Goal: Task Accomplishment & Management: Use online tool/utility

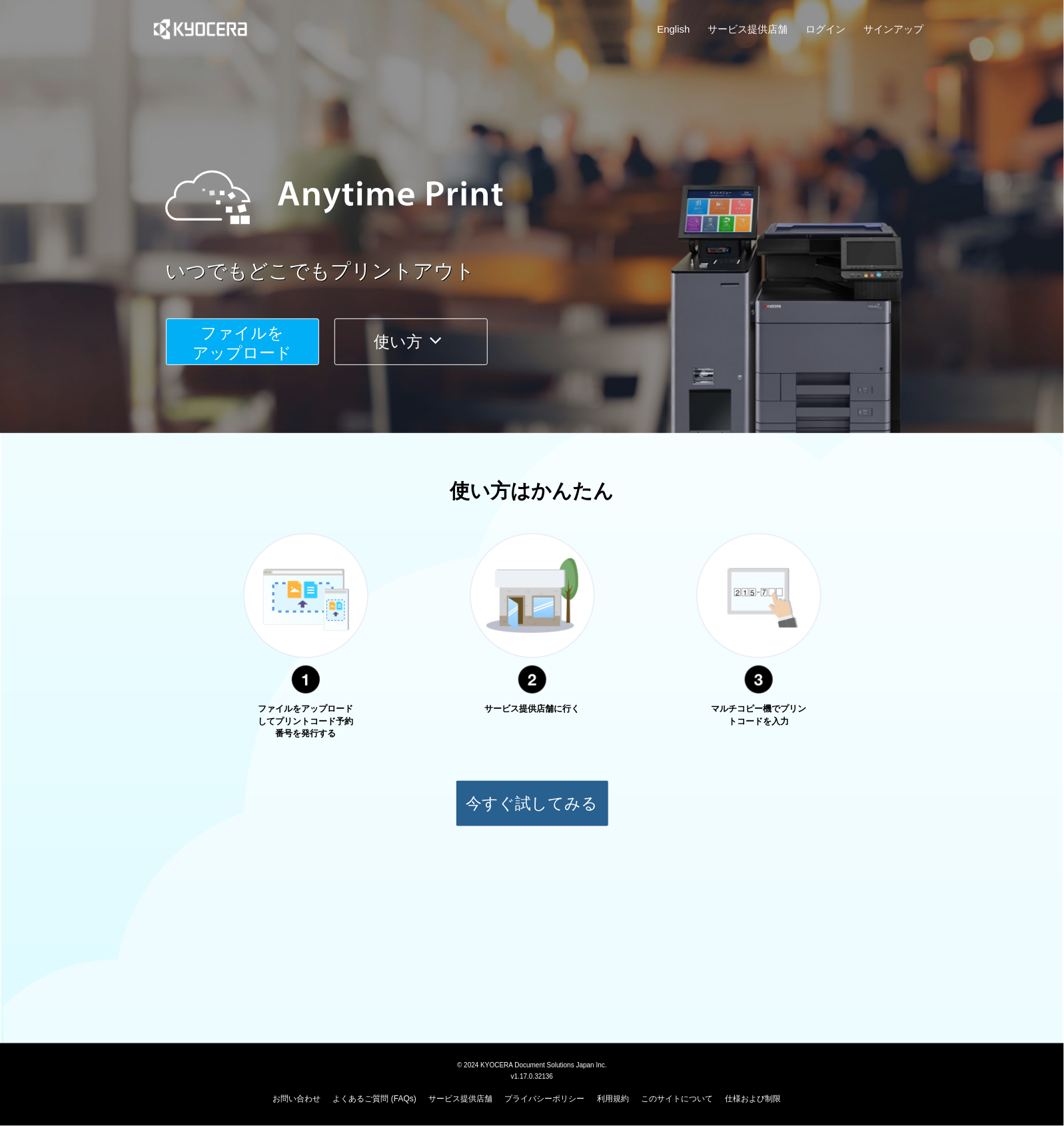
click at [564, 808] on button "今すぐ試してみる" at bounding box center [532, 803] width 153 height 47
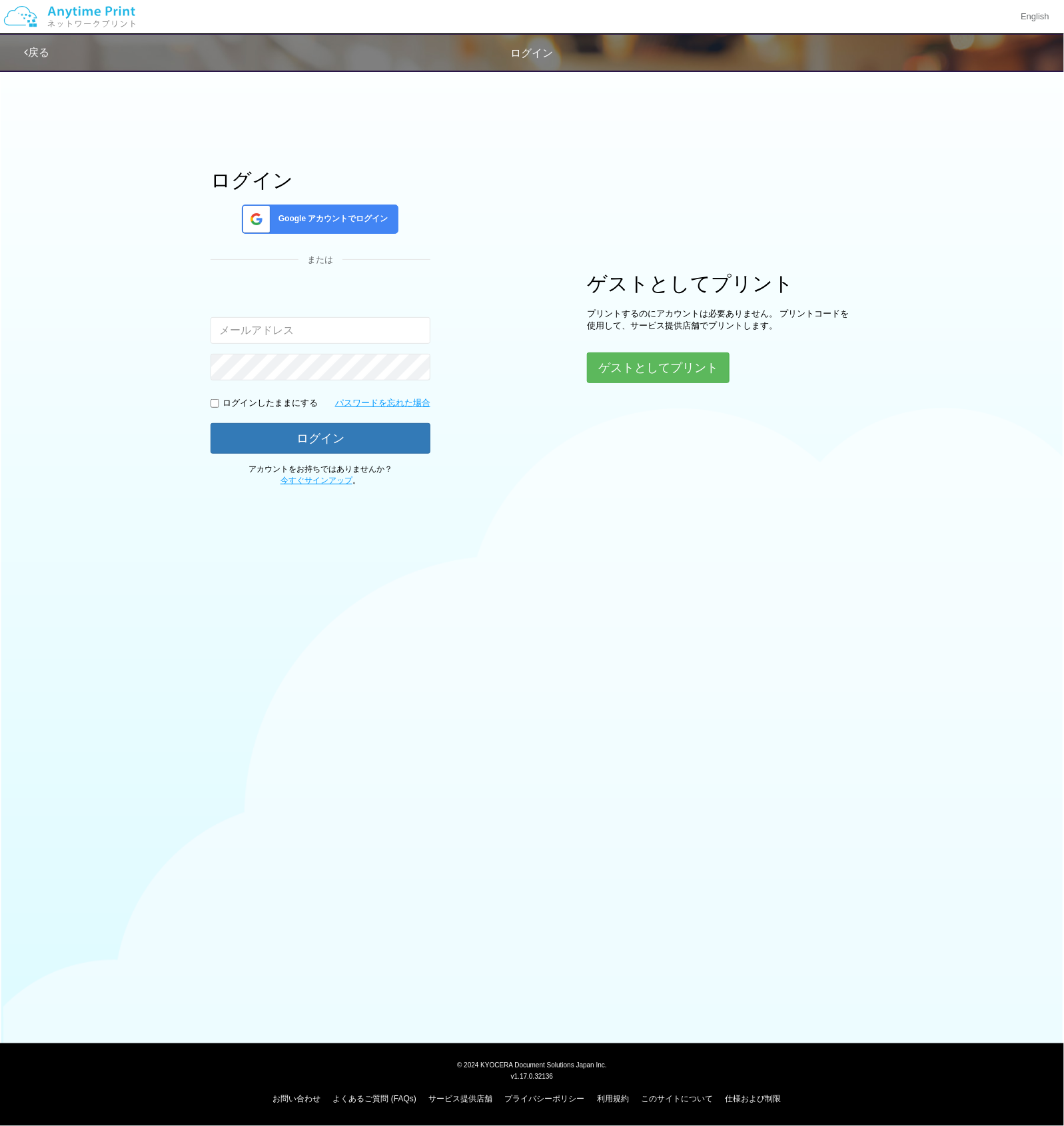
click at [344, 224] on span "Google アカウントでログイン" at bounding box center [331, 219] width 115 height 12
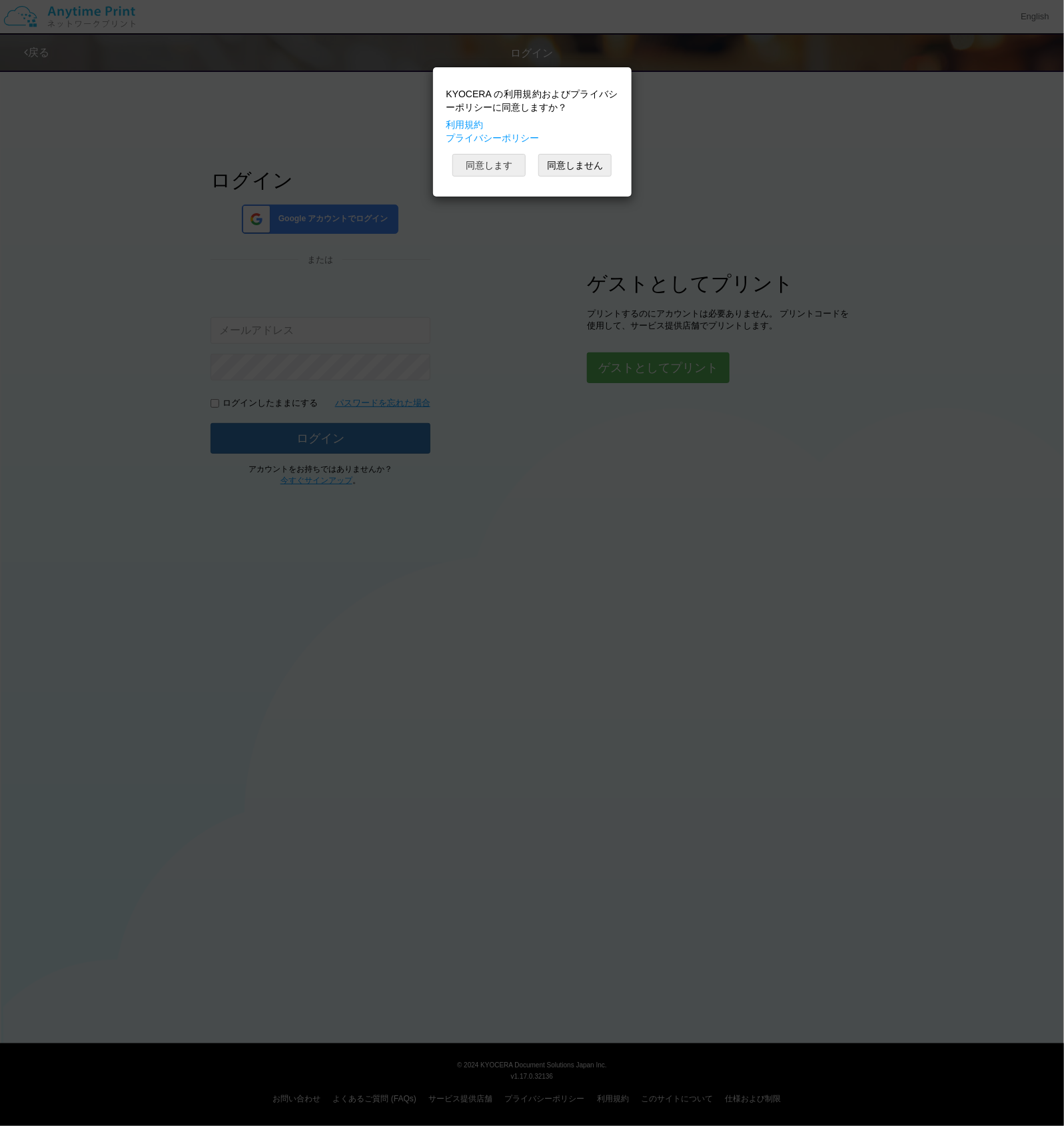
click at [501, 177] on button "同意します" at bounding box center [489, 165] width 73 height 23
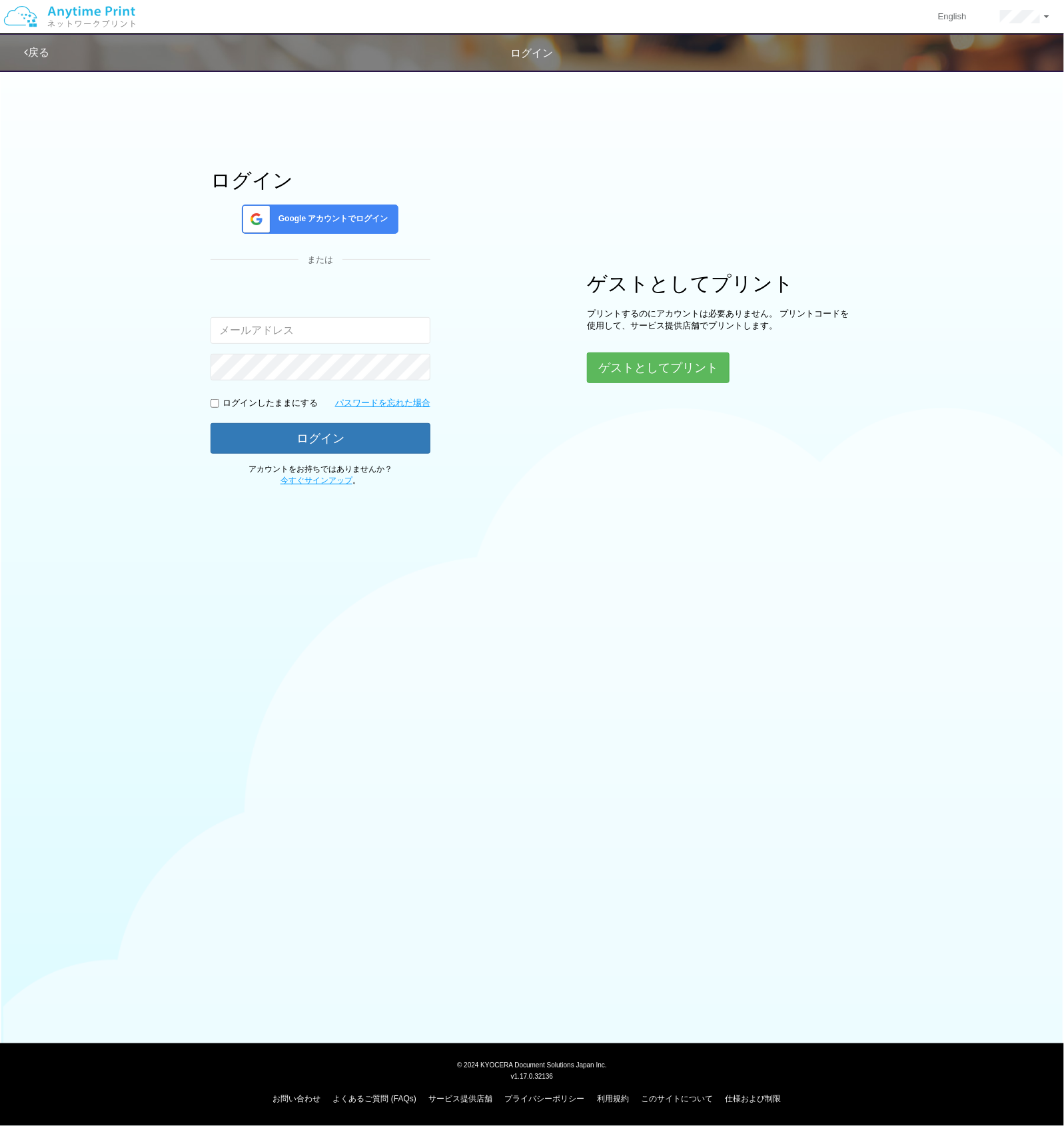
click at [347, 221] on span "Google アカウントでログイン" at bounding box center [331, 219] width 115 height 12
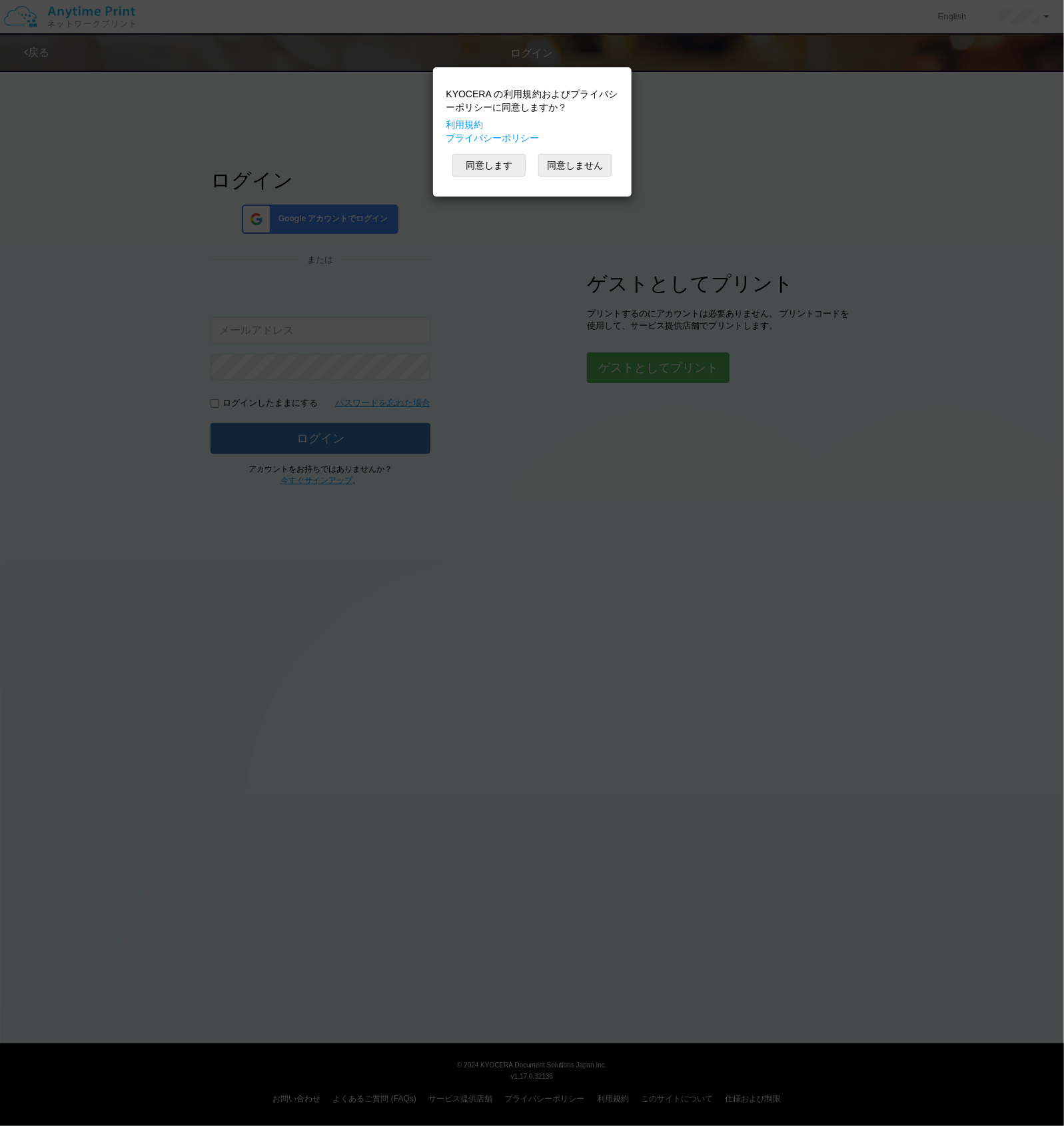
drag, startPoint x: 541, startPoint y: 454, endPoint x: 527, endPoint y: 371, distance: 84.2
click at [541, 444] on div "KYOCERA の利用規約およびプライバシーポリシーに同意しますか？ 利用規約 プライバシーポリシー 同意します 同意しません" at bounding box center [532, 563] width 1064 height 1126
click at [477, 168] on button "同意します" at bounding box center [489, 165] width 73 height 23
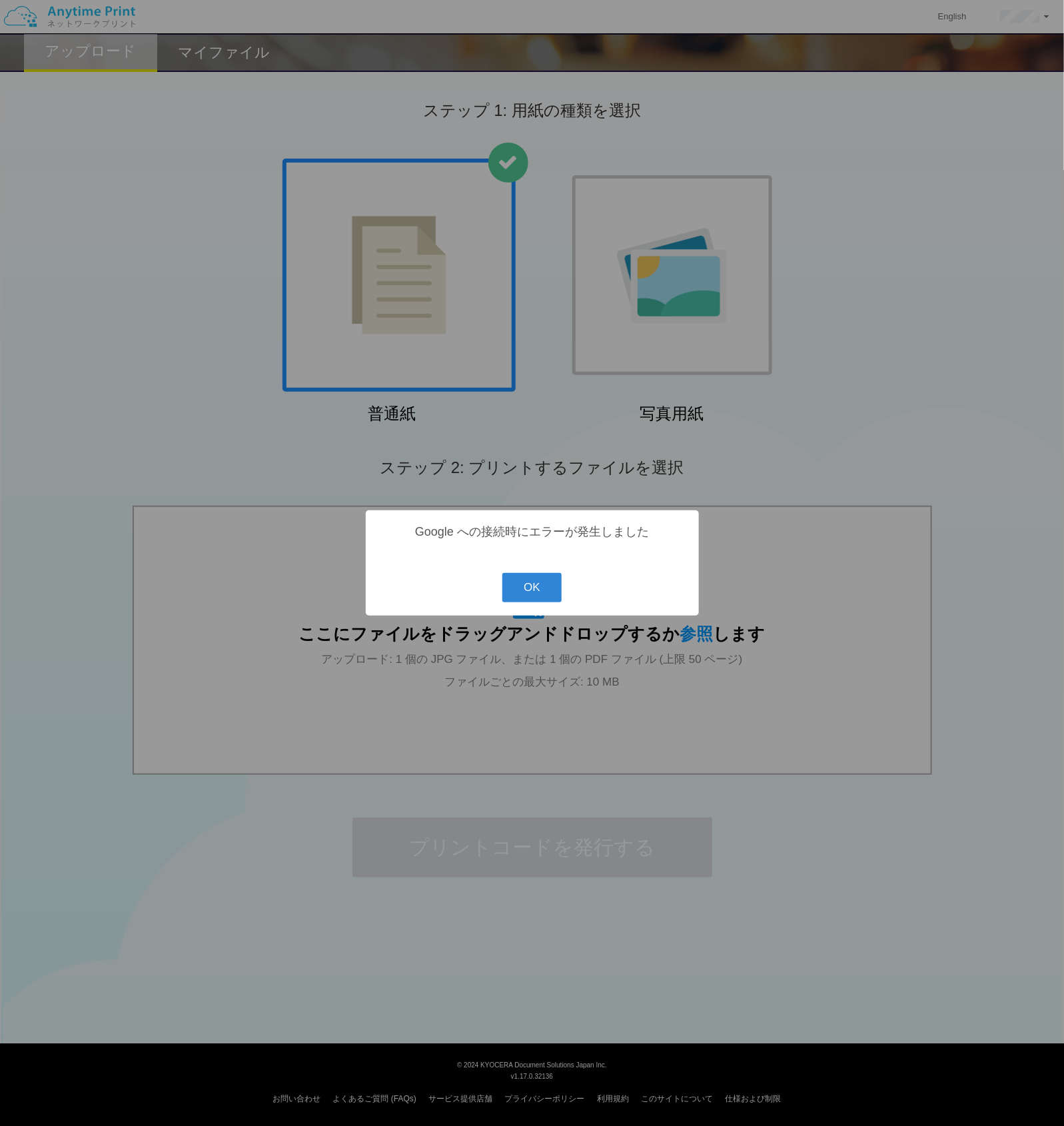
click at [903, 354] on div "? ! i Google への接続時にエラーが発生しました OK Cancel ×" at bounding box center [532, 563] width 1064 height 1126
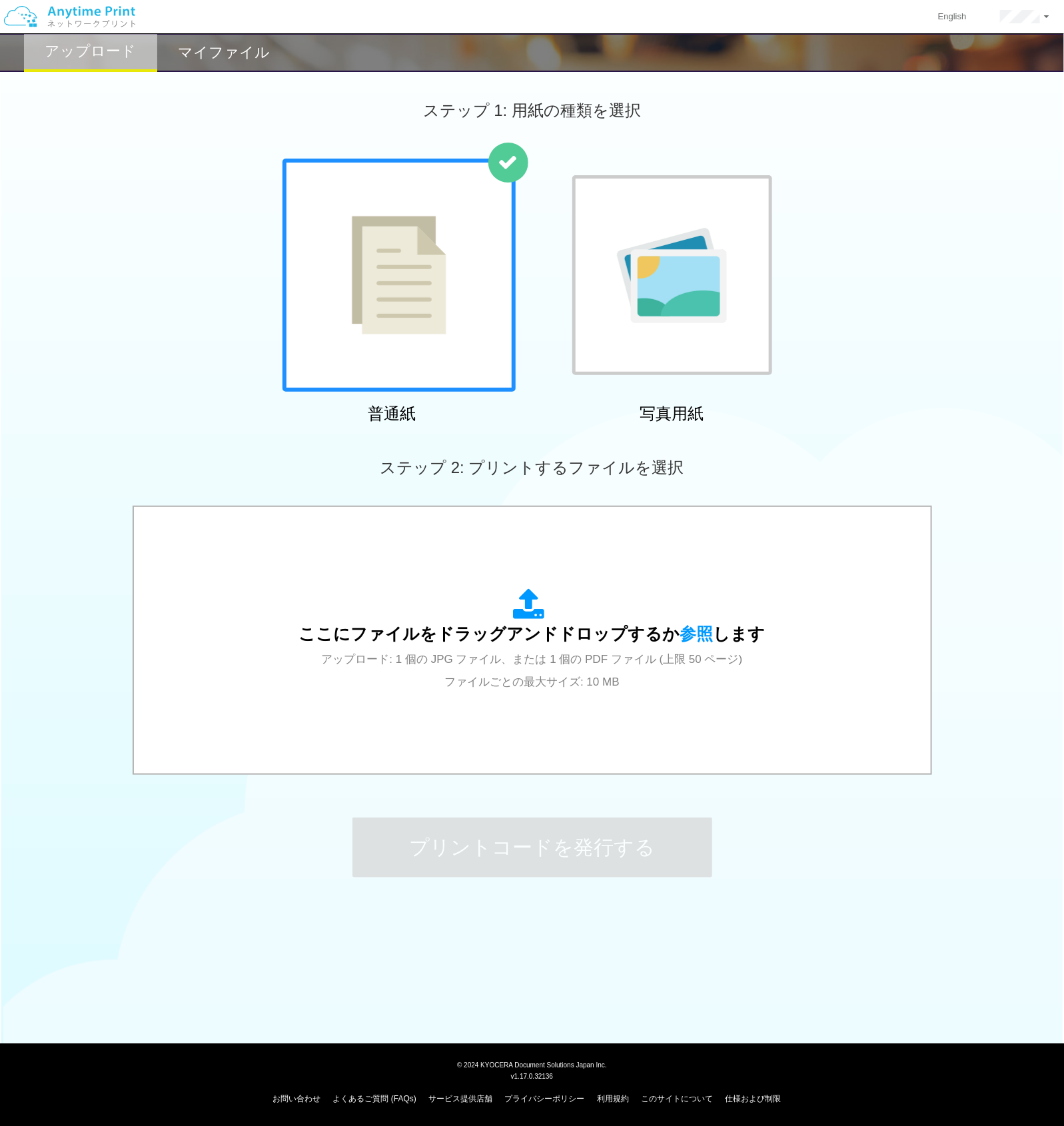
click at [435, 337] on div at bounding box center [399, 275] width 233 height 233
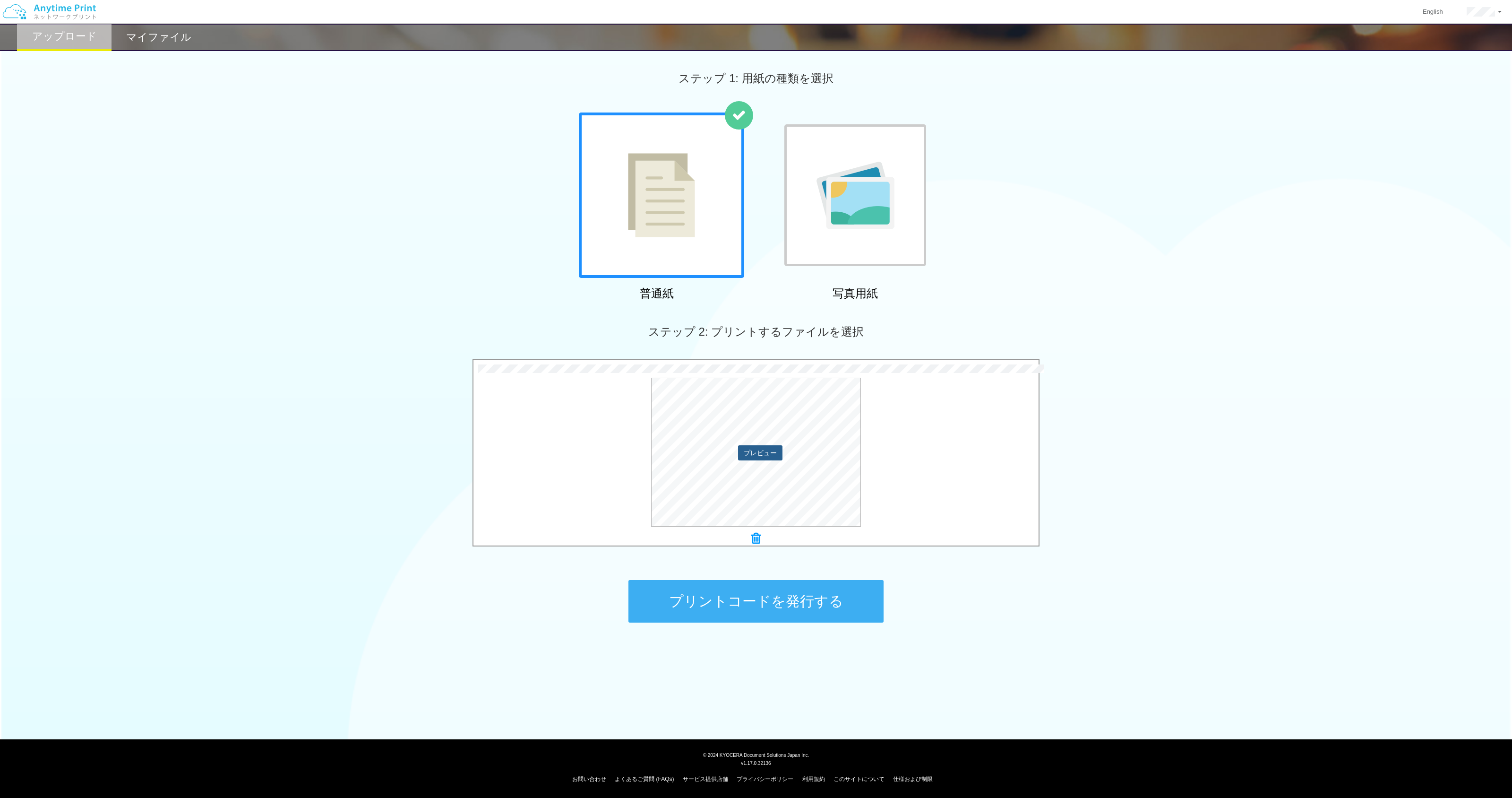
click at [754, 447] on button "プレビュー" at bounding box center [760, 453] width 44 height 15
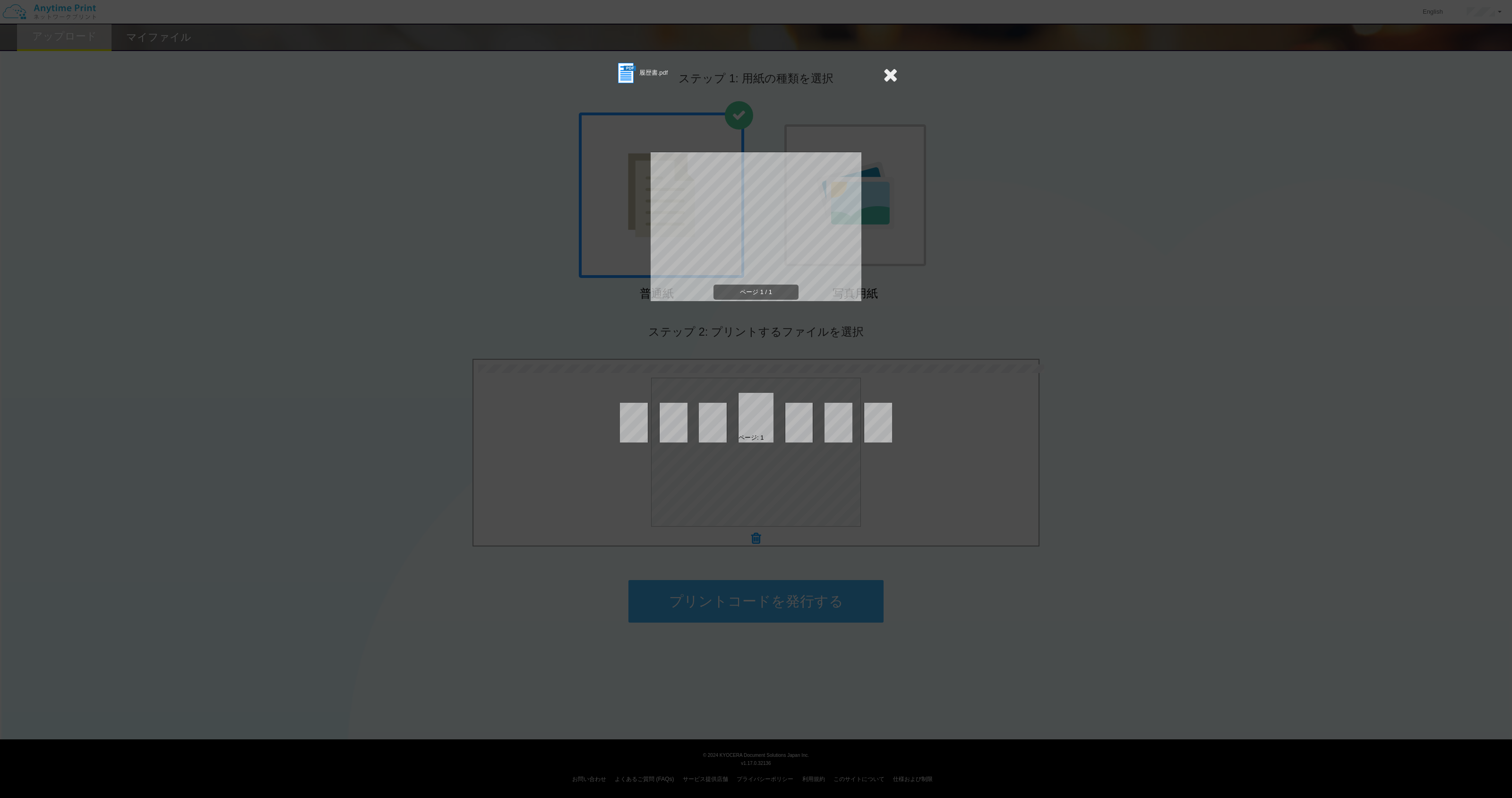
click at [754, 74] on icon at bounding box center [890, 74] width 15 height 19
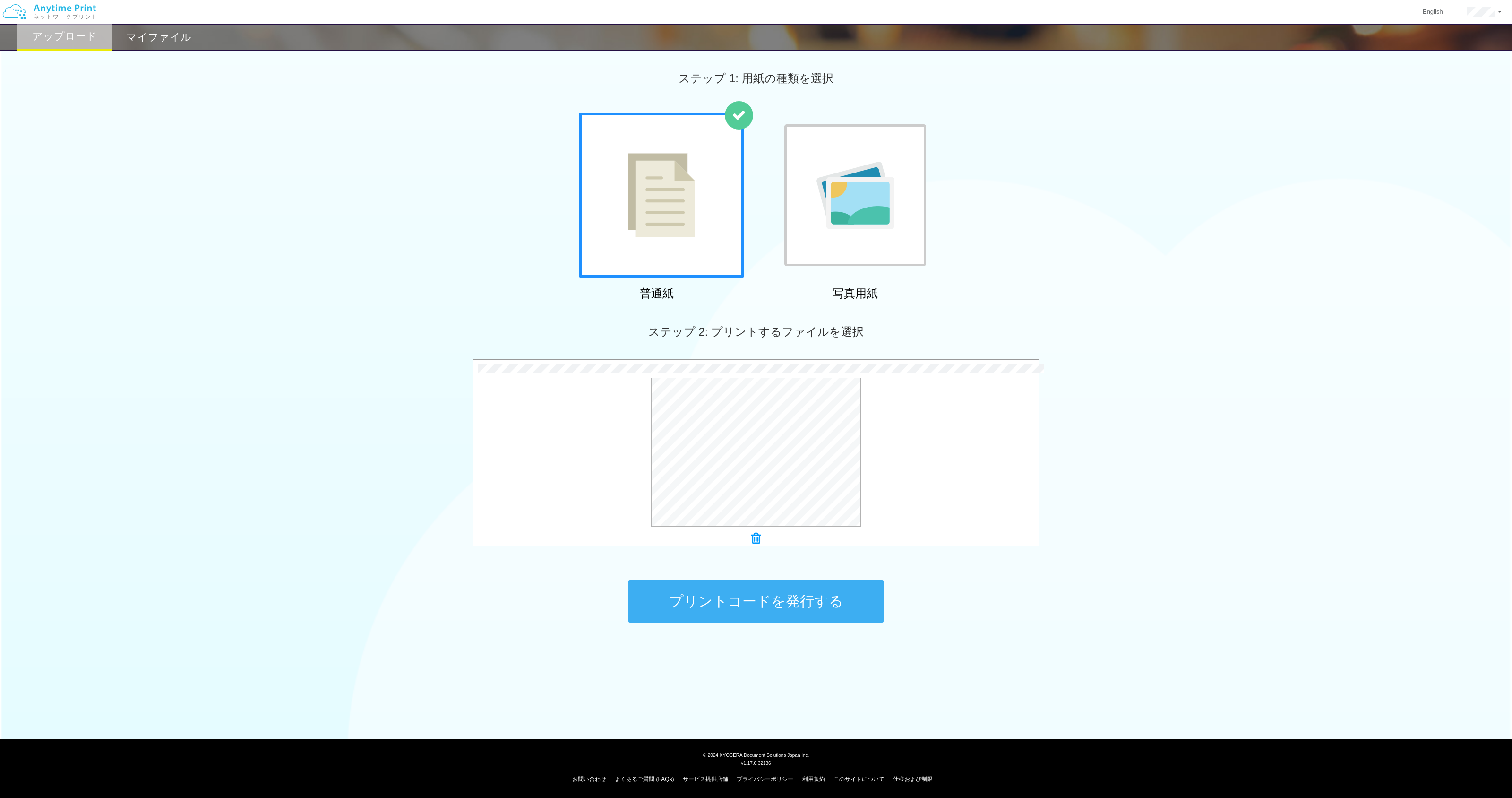
click at [754, 601] on button "プリントコードを発行する" at bounding box center [756, 601] width 255 height 43
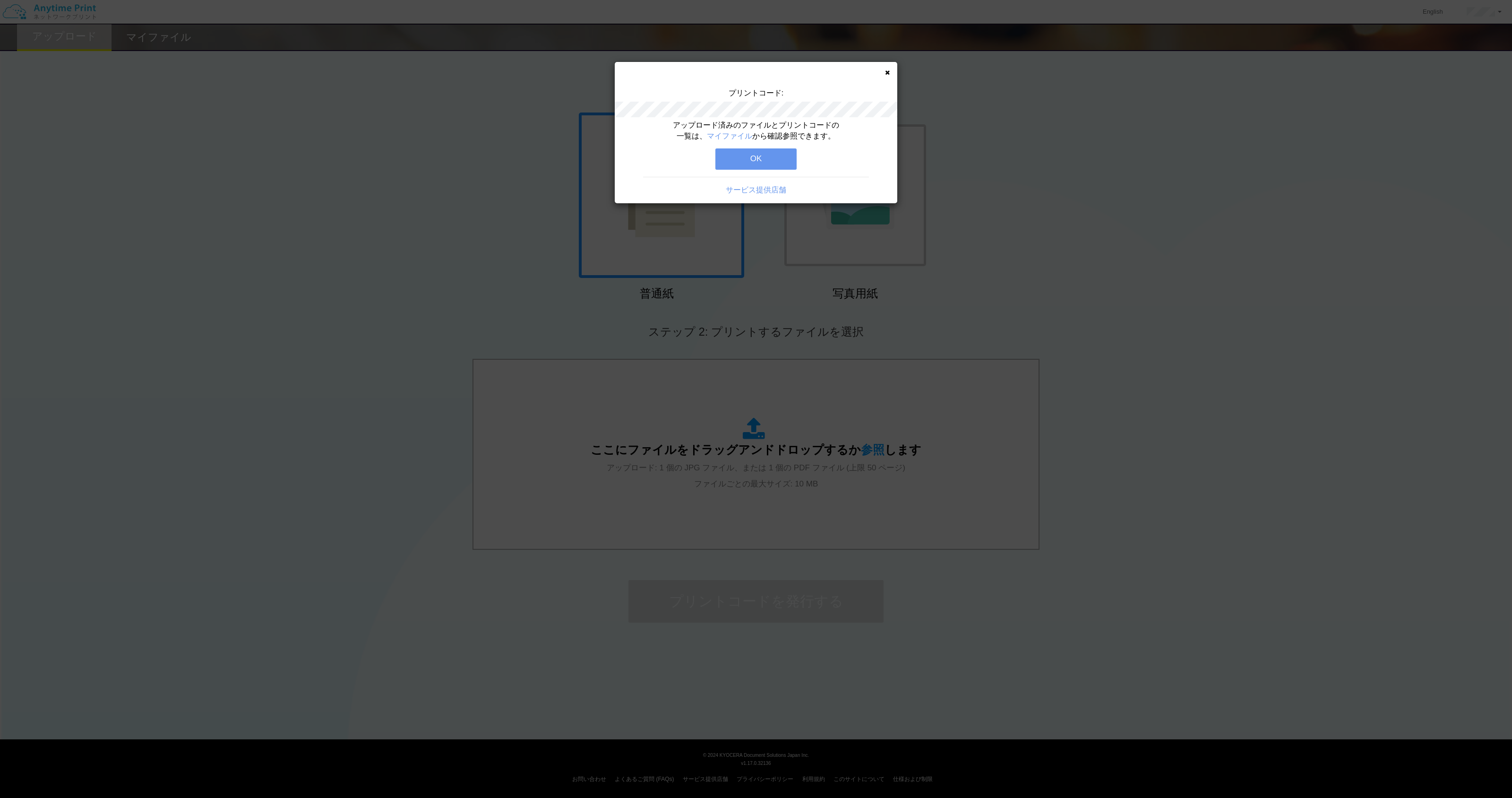
click at [754, 163] on button "OK" at bounding box center [756, 158] width 82 height 21
